Goal: Task Accomplishment & Management: Use online tool/utility

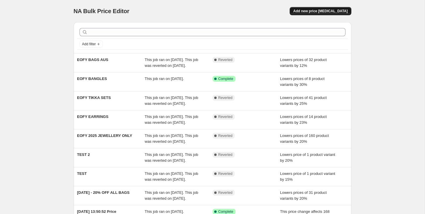
click at [316, 13] on button "Add new price [MEDICAL_DATA]" at bounding box center [320, 11] width 61 height 8
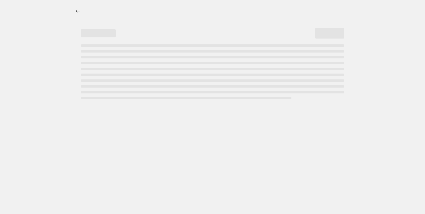
select select "percentage"
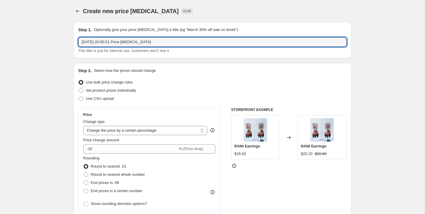
drag, startPoint x: 162, startPoint y: 44, endPoint x: 72, endPoint y: 40, distance: 89.5
click at [74, 41] on div "Step 1. Optionally give your price [MEDICAL_DATA] a title (eg "March 30% off sa…" at bounding box center [213, 40] width 278 height 36
type input "AFTER PAY BAGS"
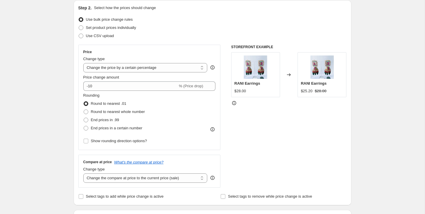
scroll to position [66, 0]
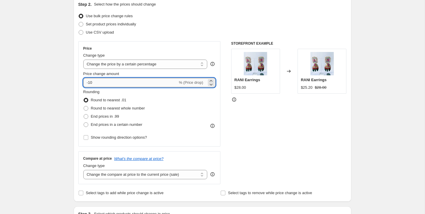
click at [123, 81] on input "-10" at bounding box center [130, 82] width 94 height 9
type input "-15"
click at [190, 49] on div "Price" at bounding box center [149, 48] width 132 height 5
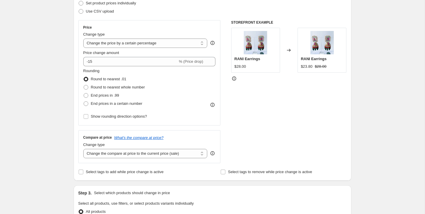
scroll to position [88, 0]
click at [110, 96] on span "End prices in .99" at bounding box center [105, 95] width 28 height 4
click at [84, 93] on input "End prices in .99" at bounding box center [84, 93] width 0 height 0
radio input "true"
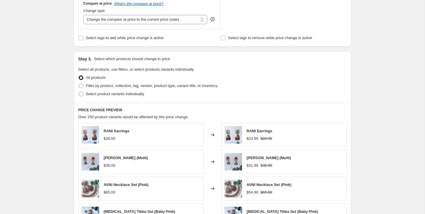
scroll to position [222, 0]
click at [84, 85] on label "Filter by product, collection, tag, vendor, product type, variant title, or inv…" at bounding box center [147, 86] width 139 height 8
click at [79, 84] on input "Filter by product, collection, tag, vendor, product type, variant title, or inv…" at bounding box center [79, 83] width 0 height 0
radio input "true"
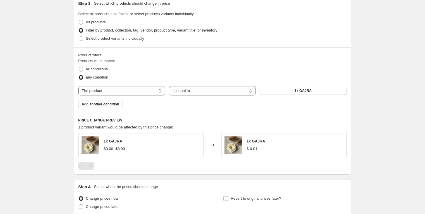
scroll to position [284, 0]
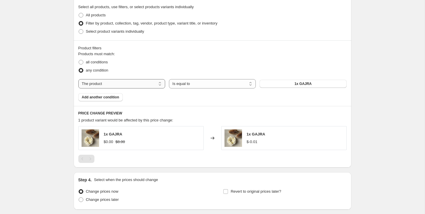
click at [114, 84] on select "The product The product's collection The product's tag The product's vendor The…" at bounding box center [121, 83] width 87 height 9
click at [288, 86] on button "1x GAJRA" at bounding box center [302, 84] width 87 height 8
click at [141, 81] on select "The product The product's collection The product's tag The product's vendor The…" at bounding box center [121, 83] width 87 height 9
select select "collection"
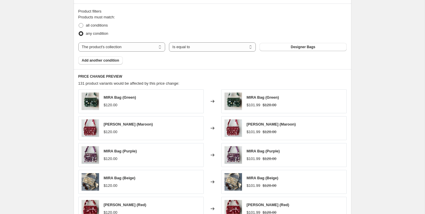
scroll to position [321, 0]
click at [105, 61] on span "Add another condition" at bounding box center [100, 60] width 37 height 5
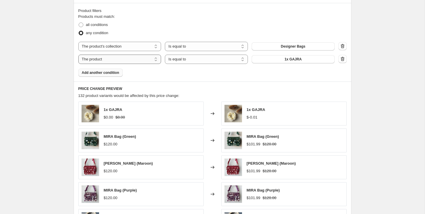
click at [129, 60] on select "The product The product's collection The product's tag The product's vendor The…" at bounding box center [119, 59] width 83 height 9
select select "product_status"
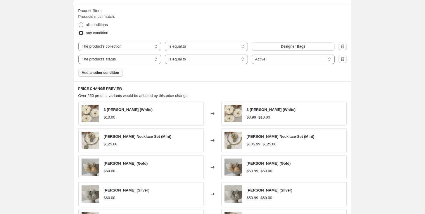
click at [96, 23] on span "all conditions" at bounding box center [97, 24] width 22 height 4
click at [79, 23] on input "all conditions" at bounding box center [79, 22] width 0 height 0
radio input "true"
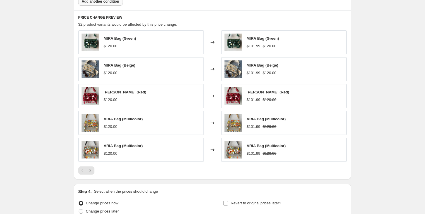
scroll to position [393, 0]
click at [91, 170] on icon "Next" at bounding box center [90, 170] width 6 height 6
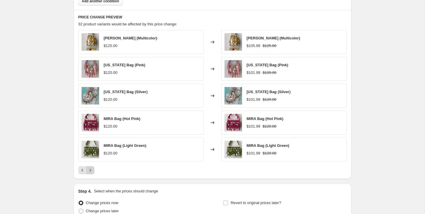
click at [91, 170] on icon "Next" at bounding box center [90, 170] width 6 height 6
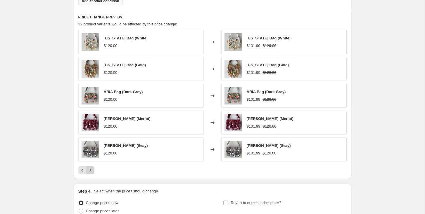
click at [91, 170] on icon "Next" at bounding box center [90, 170] width 6 height 6
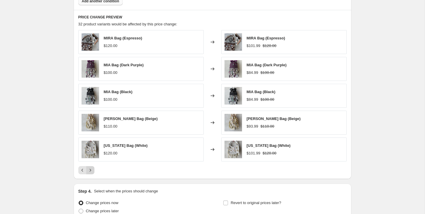
click at [91, 170] on icon "Next" at bounding box center [90, 170] width 6 height 6
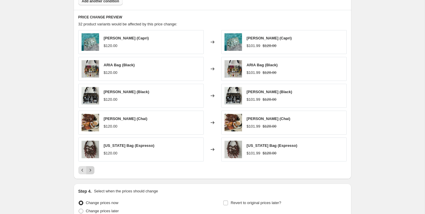
click at [90, 171] on icon "Next" at bounding box center [90, 170] width 6 height 6
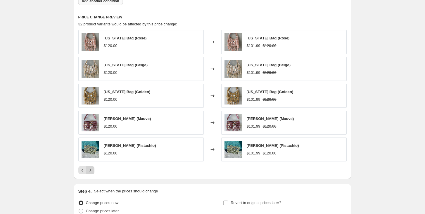
click at [90, 171] on icon "Next" at bounding box center [90, 170] width 6 height 6
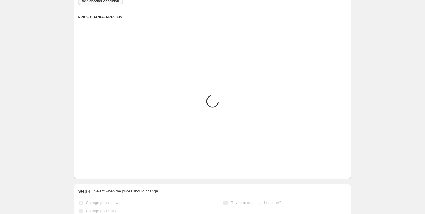
scroll to position [368, 0]
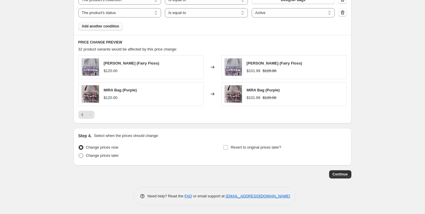
click at [112, 156] on span "Change prices later" at bounding box center [102, 155] width 33 height 4
click at [79, 154] on input "Change prices later" at bounding box center [79, 153] width 0 height 0
radio input "true"
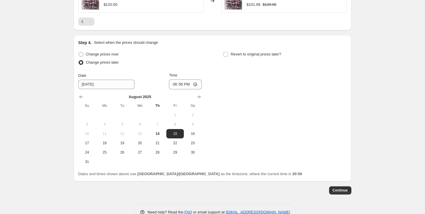
scroll to position [462, 0]
click at [111, 53] on span "Change prices now" at bounding box center [102, 53] width 32 height 4
click at [79, 52] on input "Change prices now" at bounding box center [79, 51] width 0 height 0
radio input "true"
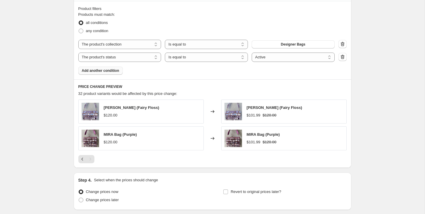
scroll to position [368, 0]
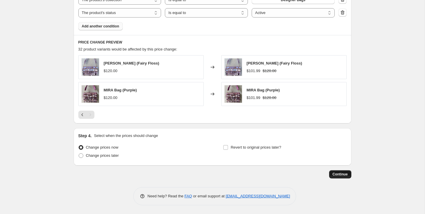
click at [346, 175] on span "Continue" at bounding box center [339, 174] width 15 height 5
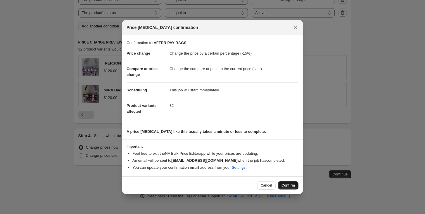
click at [285, 186] on span "Confirm" at bounding box center [287, 185] width 13 height 5
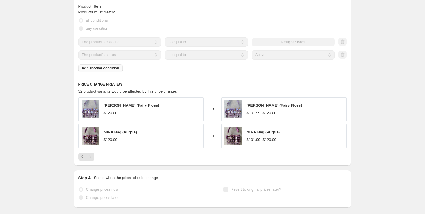
scroll to position [383, 0]
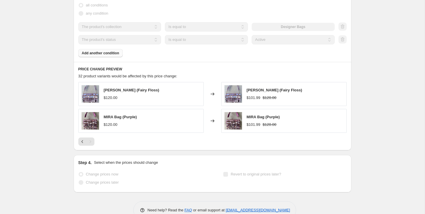
select select "percentage"
select select "collection"
select select "product_status"
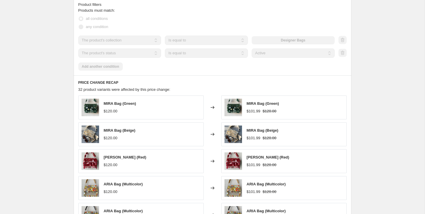
scroll to position [0, 0]
